Goal: Transaction & Acquisition: Purchase product/service

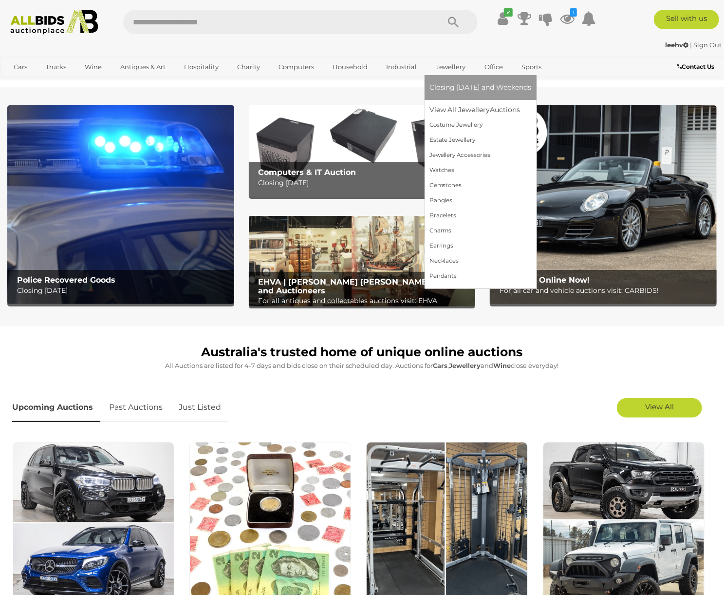
click at [450, 66] on link "Jewellery" at bounding box center [451, 67] width 43 height 16
click at [455, 108] on link "View All Jewellery Auctions" at bounding box center [481, 109] width 102 height 15
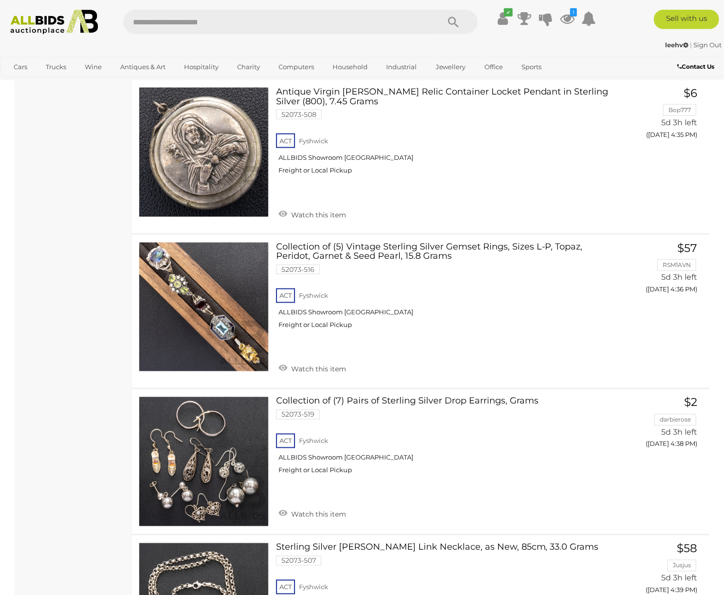
scroll to position [861, 0]
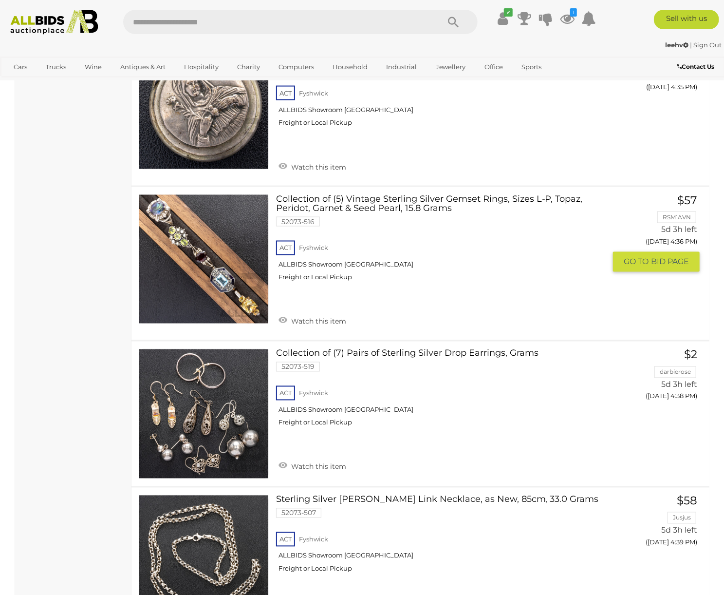
click at [231, 273] on link at bounding box center [204, 259] width 130 height 130
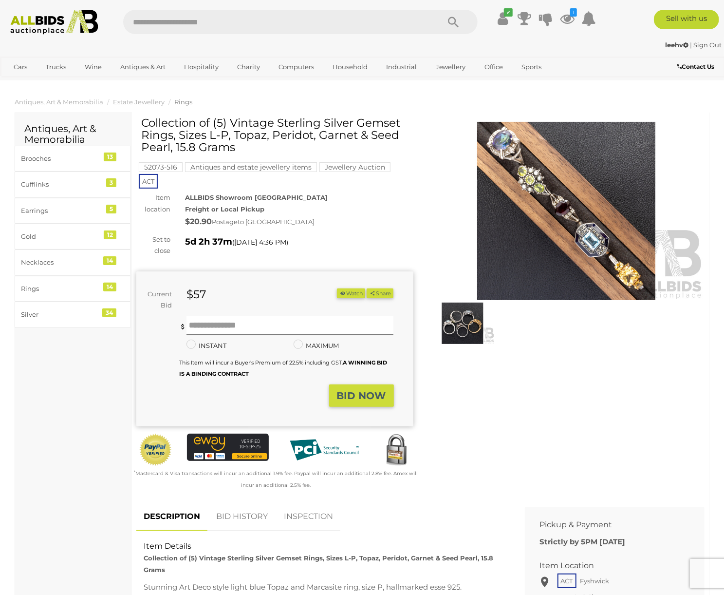
click at [543, 210] on img at bounding box center [566, 211] width 277 height 178
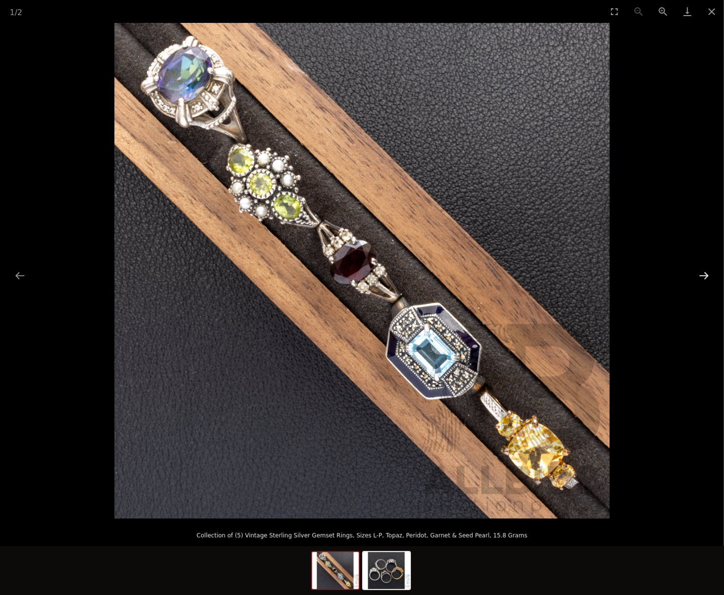
click at [707, 274] on button "Next slide" at bounding box center [704, 275] width 20 height 19
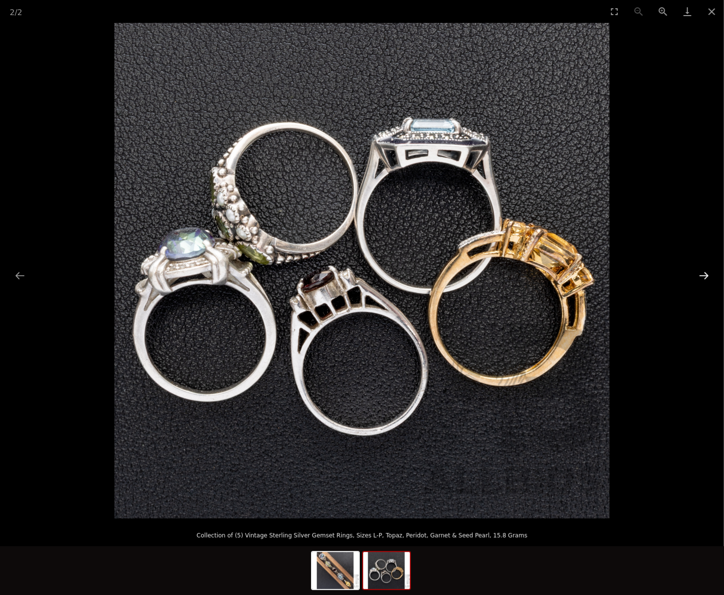
click at [708, 277] on button "Next slide" at bounding box center [704, 275] width 20 height 19
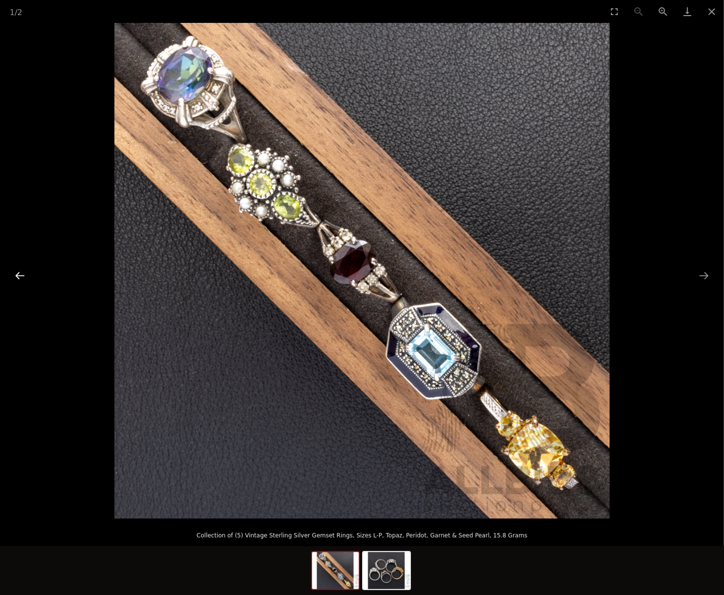
click at [20, 272] on button "Previous slide" at bounding box center [20, 275] width 20 height 19
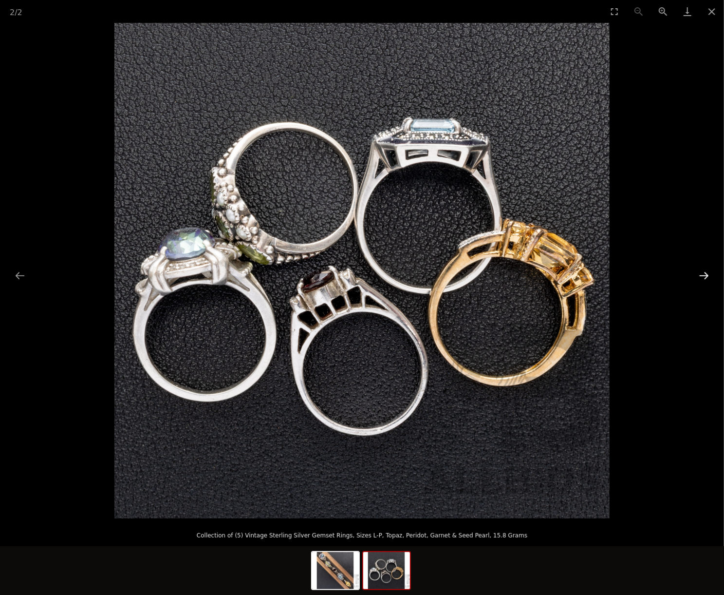
click at [709, 276] on button "Next slide" at bounding box center [704, 275] width 20 height 19
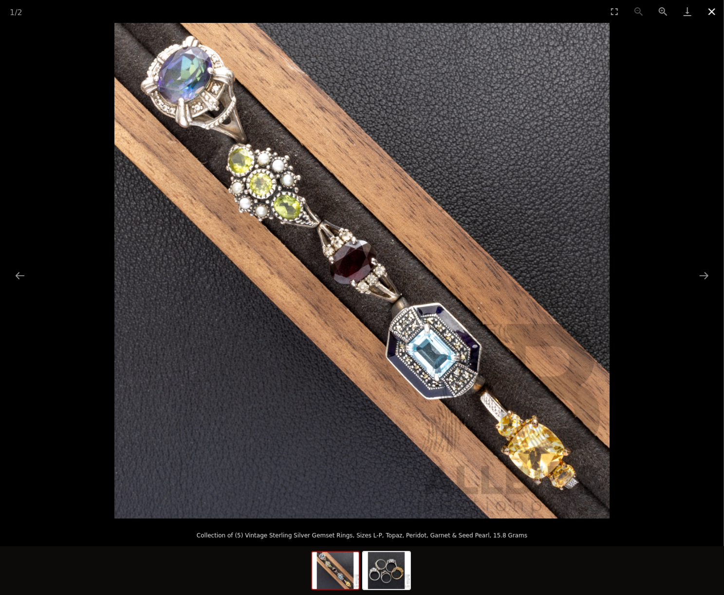
click at [712, 9] on button "Close gallery" at bounding box center [712, 11] width 24 height 23
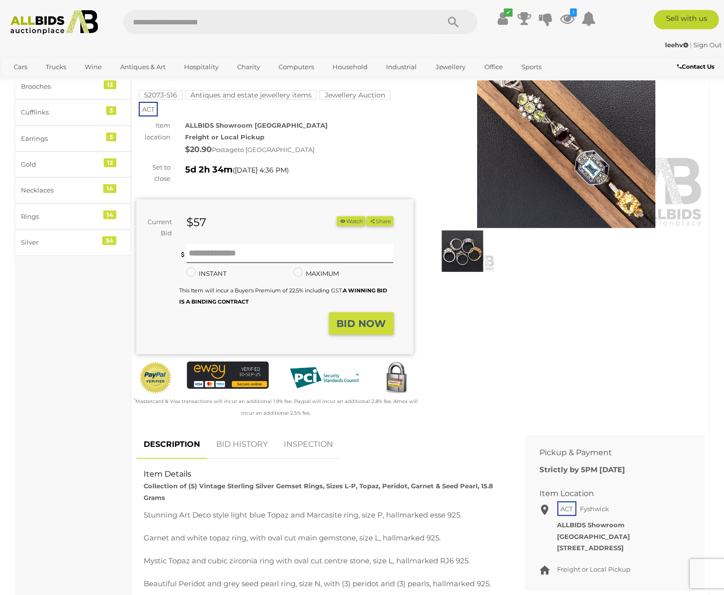
scroll to position [51, 0]
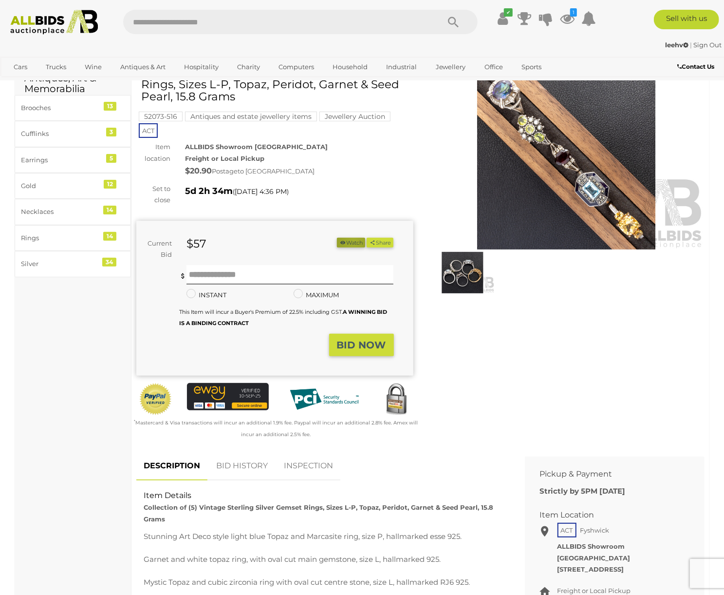
click at [349, 238] on button "Watch" at bounding box center [351, 243] width 28 height 10
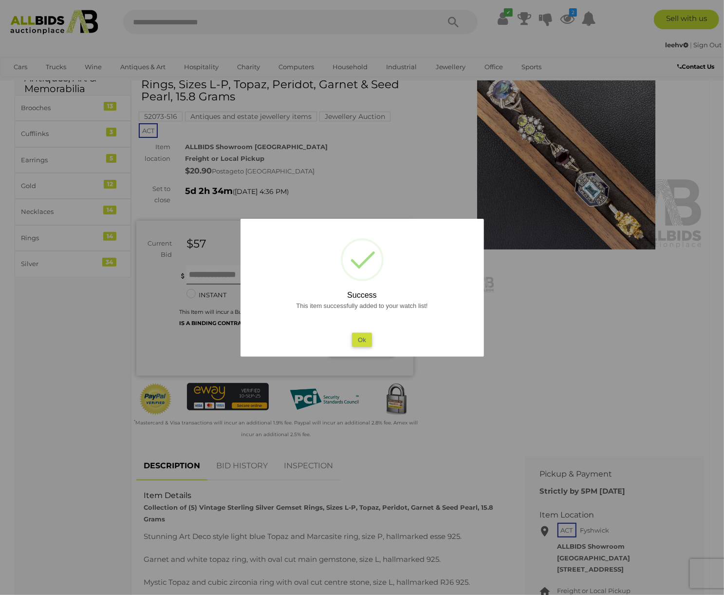
click at [364, 341] on button "Ok" at bounding box center [362, 340] width 20 height 14
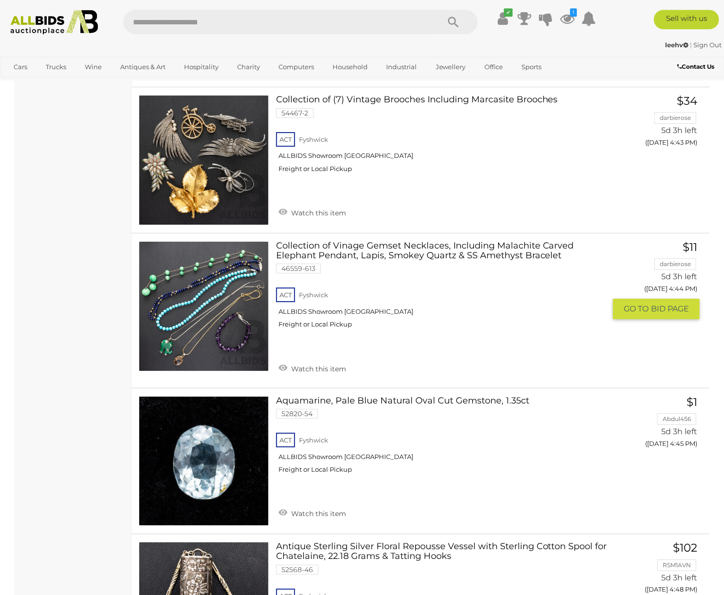
scroll to position [1908, 0]
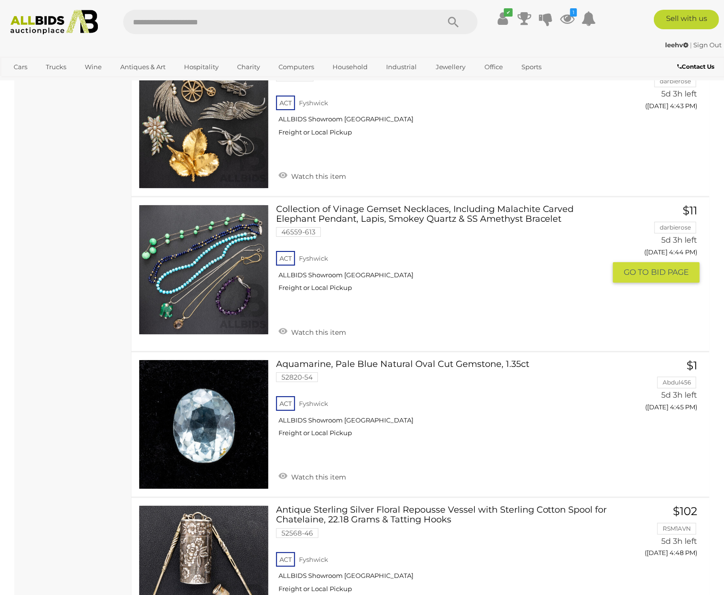
click at [192, 251] on link at bounding box center [204, 270] width 130 height 130
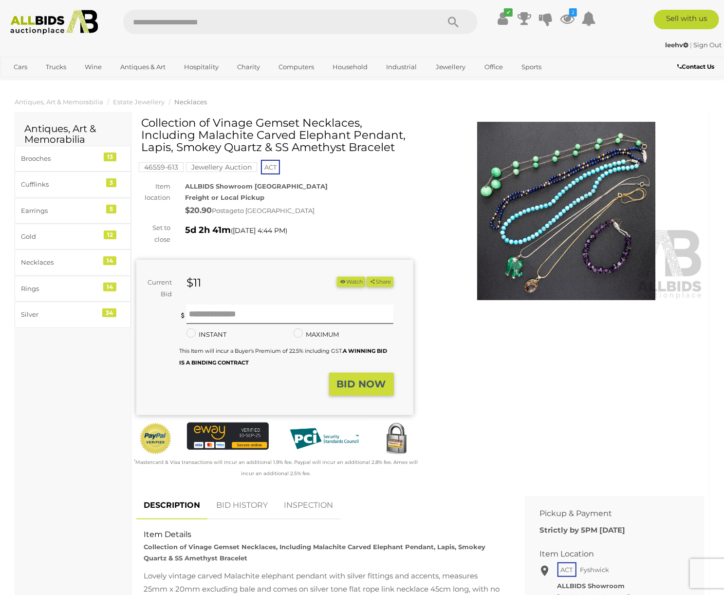
click at [550, 244] on img at bounding box center [566, 211] width 277 height 178
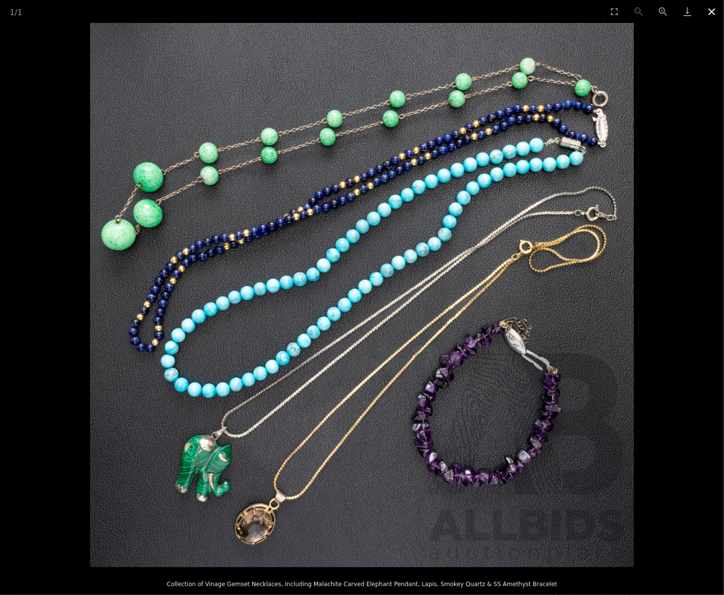
click at [713, 12] on button "Close gallery" at bounding box center [712, 11] width 24 height 23
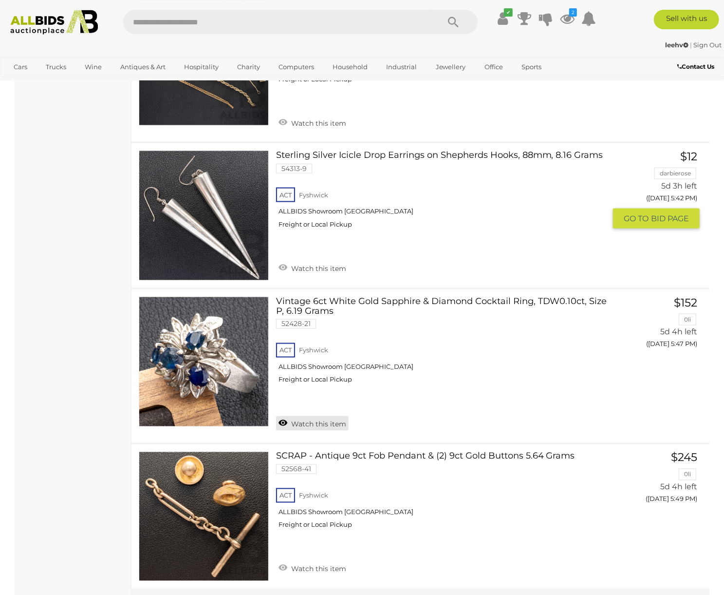
scroll to position [7371, 0]
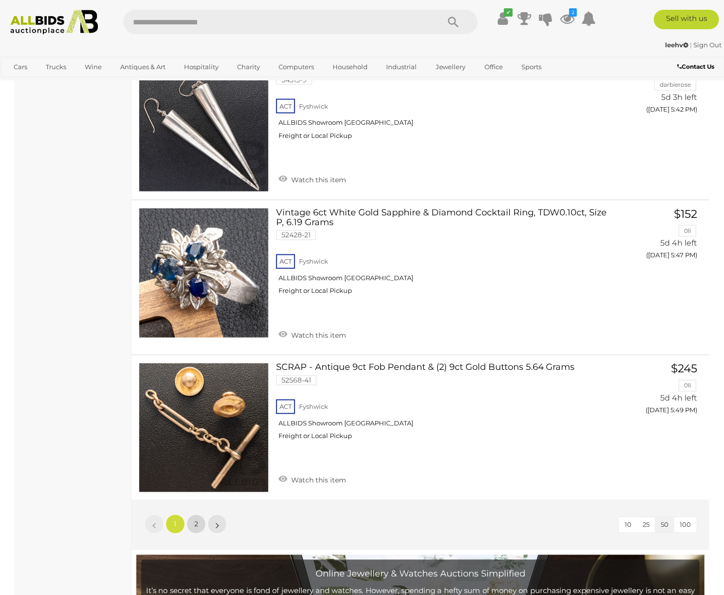
click at [198, 520] on span "2" at bounding box center [196, 524] width 4 height 9
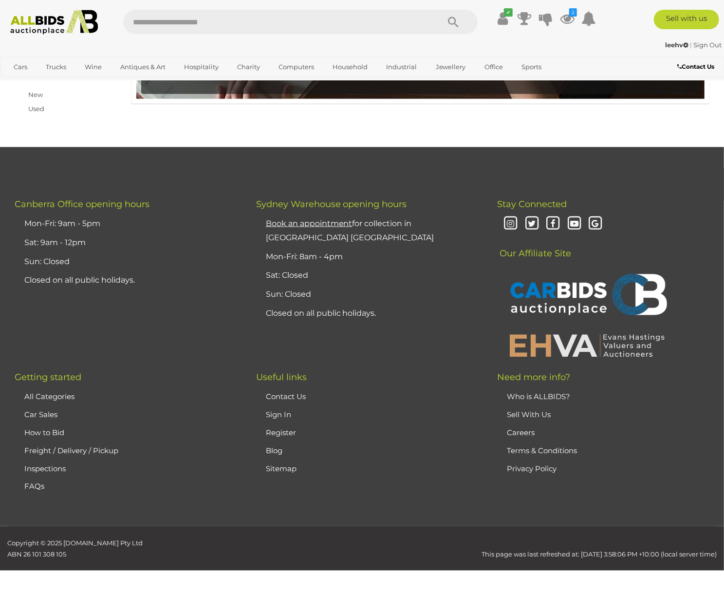
scroll to position [210, 0]
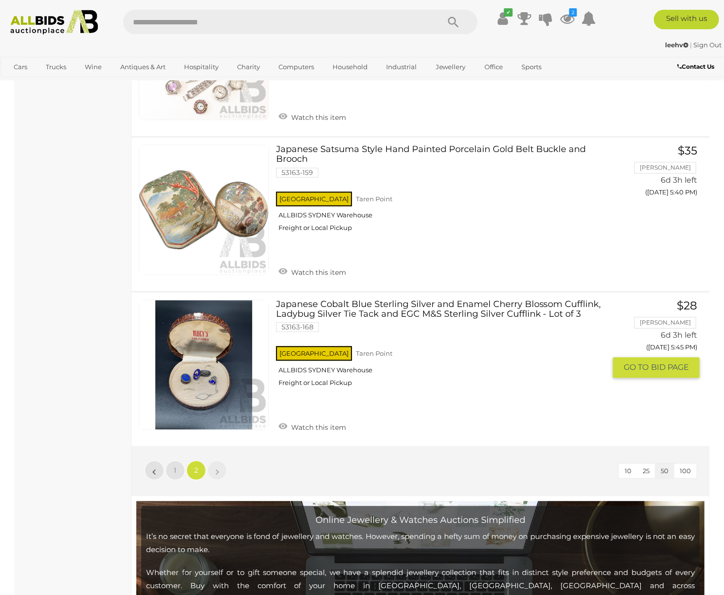
scroll to position [1324, 0]
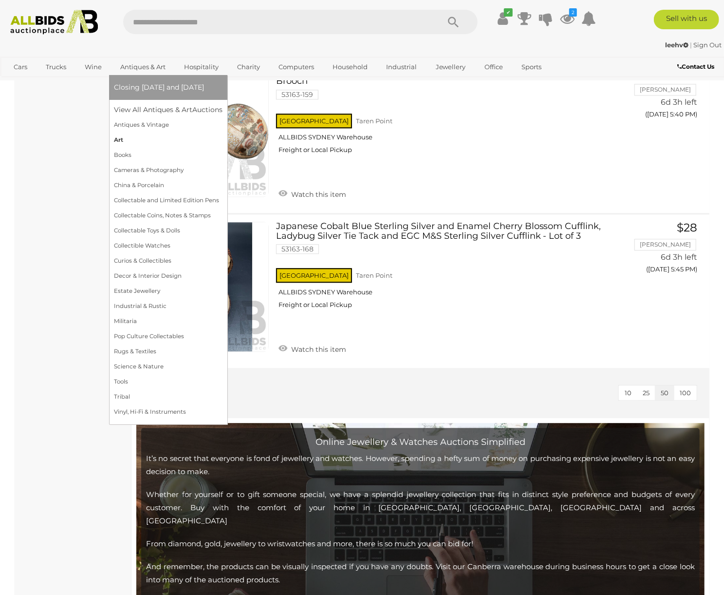
click at [118, 139] on link "Art" at bounding box center [168, 139] width 109 height 15
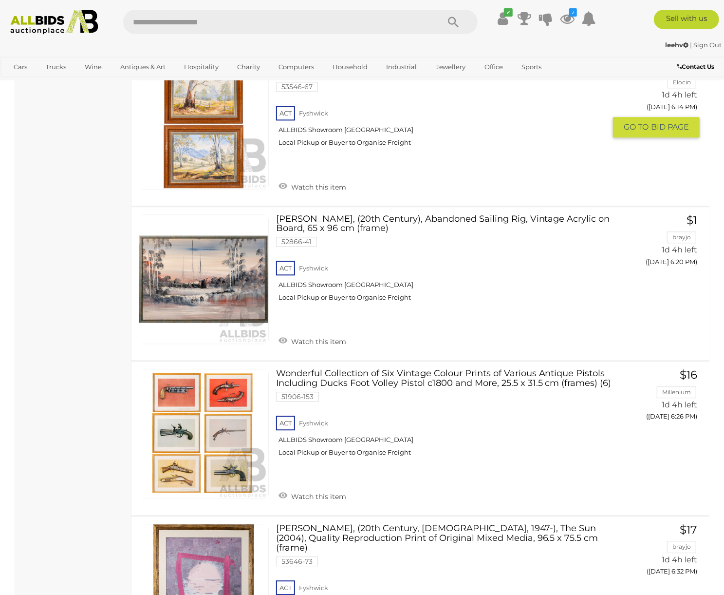
scroll to position [3495, 0]
